Goal: Task Accomplishment & Management: Manage account settings

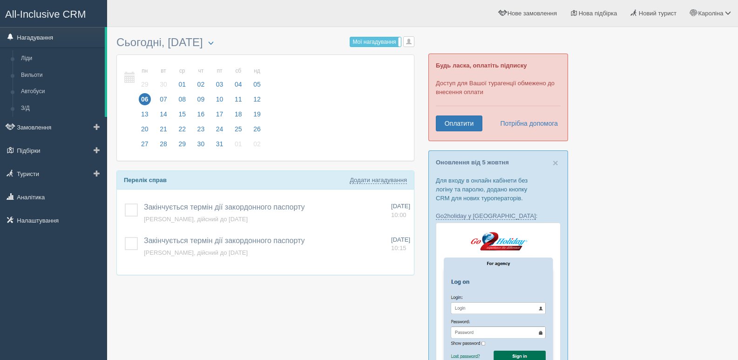
click at [40, 35] on link "Нагадування" at bounding box center [52, 37] width 105 height 20
click at [54, 127] on link "Замовлення" at bounding box center [53, 127] width 107 height 20
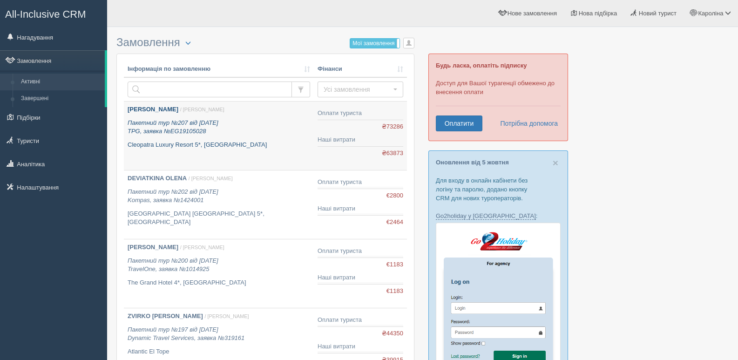
click at [142, 108] on b "[PERSON_NAME]" at bounding box center [153, 109] width 51 height 7
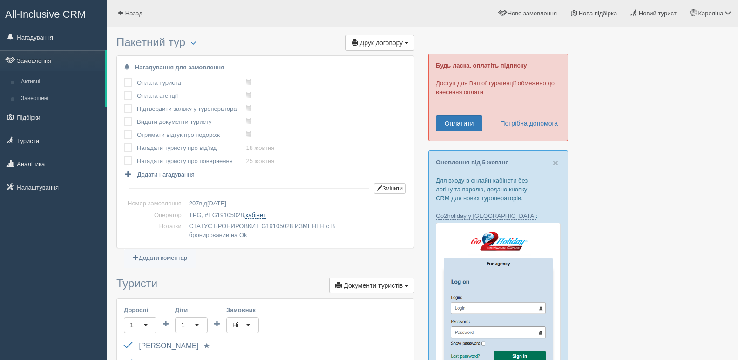
click at [254, 212] on link "кабінет" at bounding box center [255, 214] width 20 height 7
click at [731, 13] on link "Кароліна" at bounding box center [710, 13] width 54 height 27
